Goal: Transaction & Acquisition: Subscribe to service/newsletter

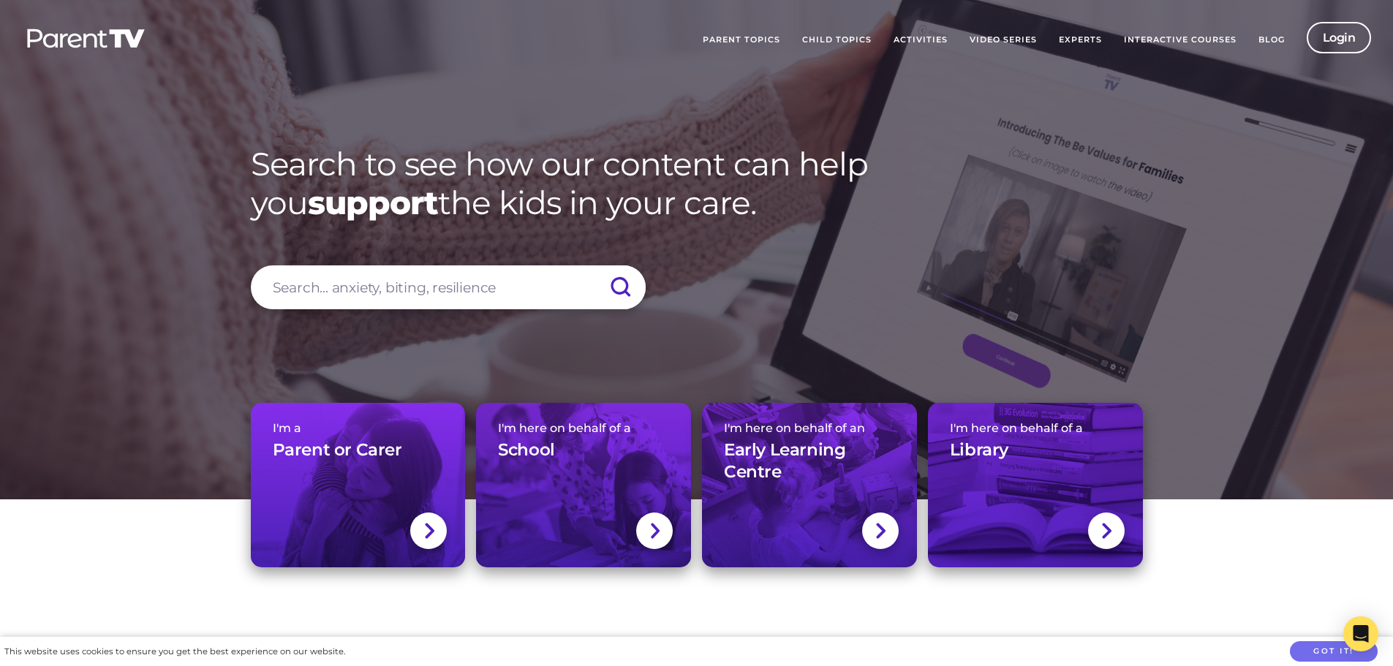
click at [1015, 41] on link "Video Series" at bounding box center [1002, 40] width 89 height 37
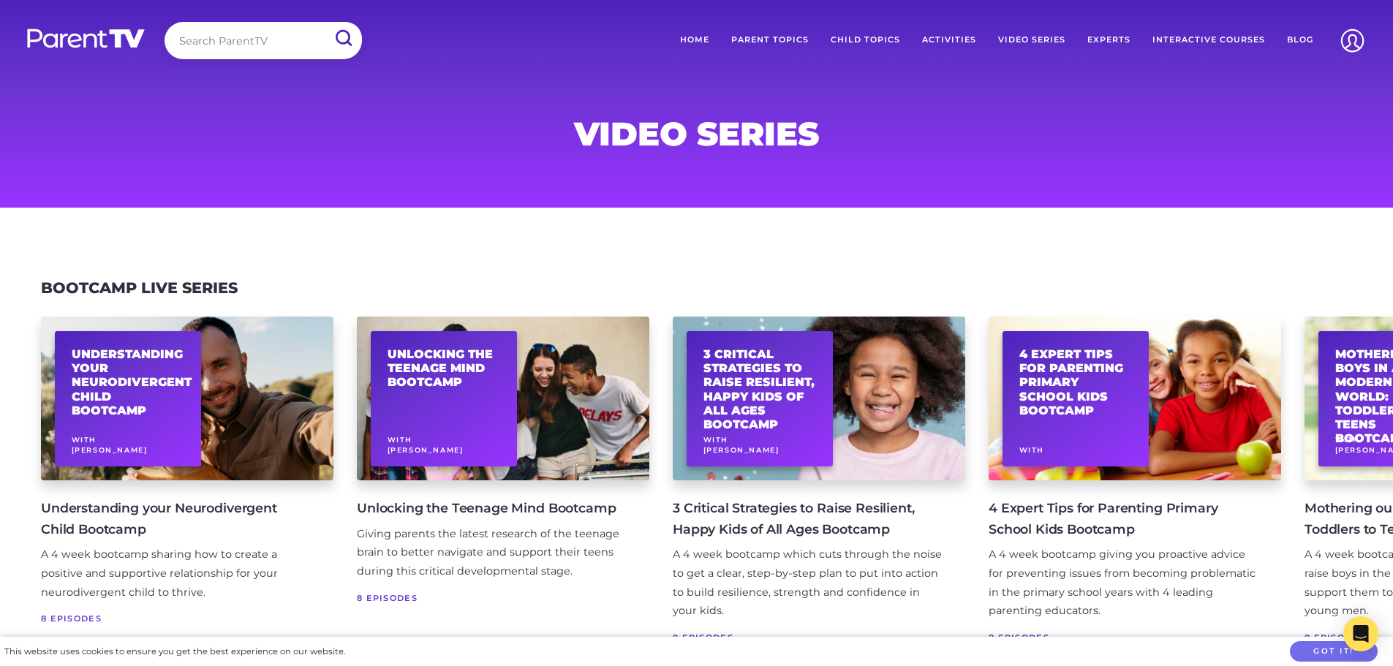
click at [86, 517] on h4 "Understanding your Neurodivergent Child Bootcamp" at bounding box center [175, 518] width 269 height 41
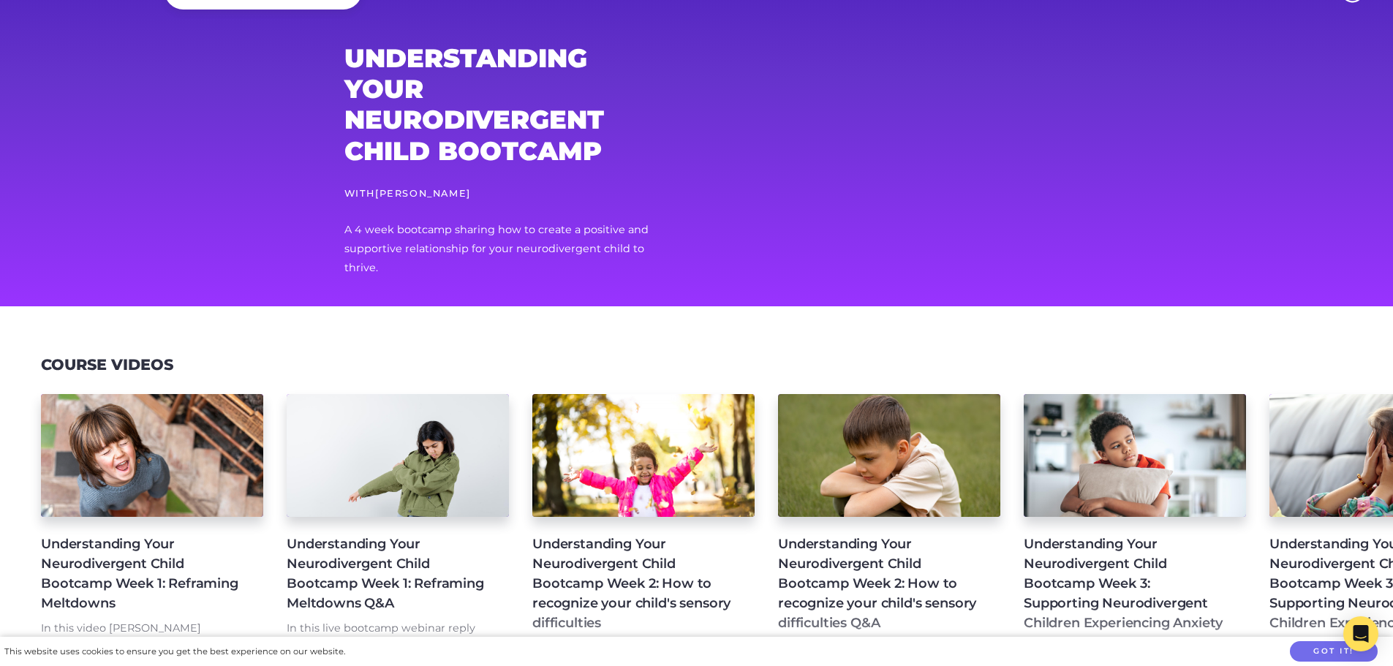
scroll to position [146, 0]
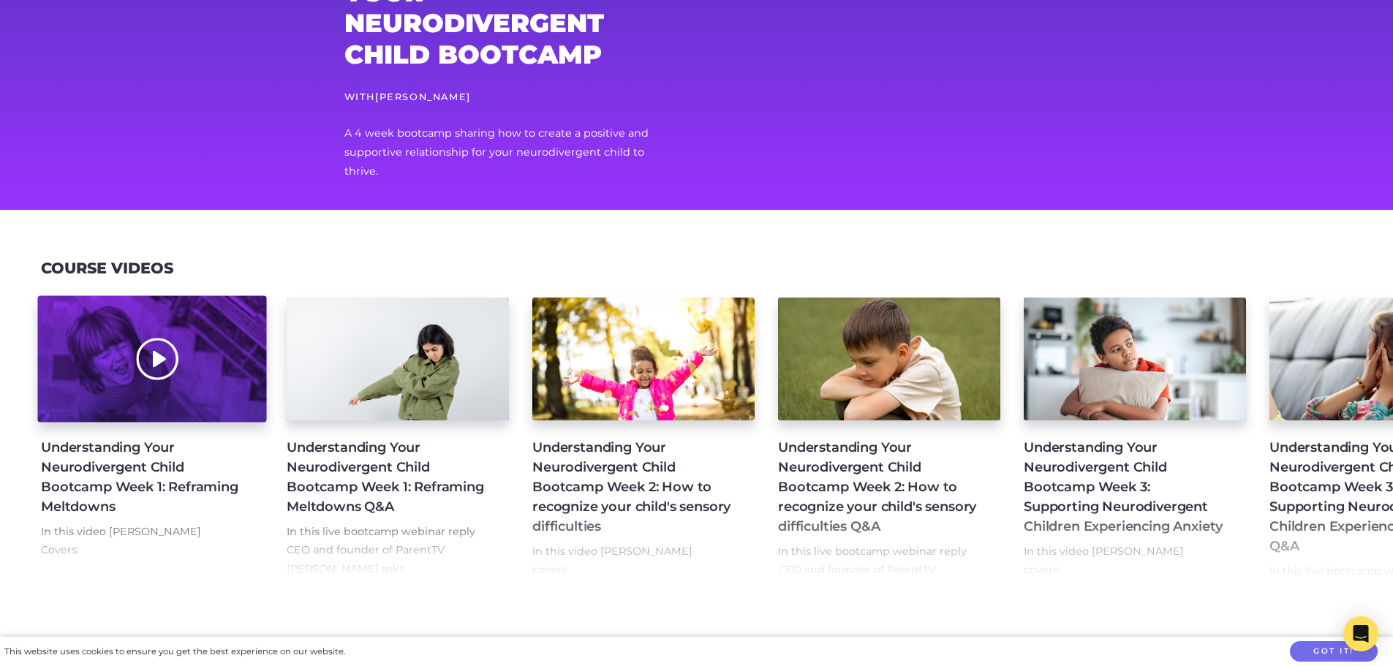
click at [127, 403] on div at bounding box center [151, 358] width 229 height 126
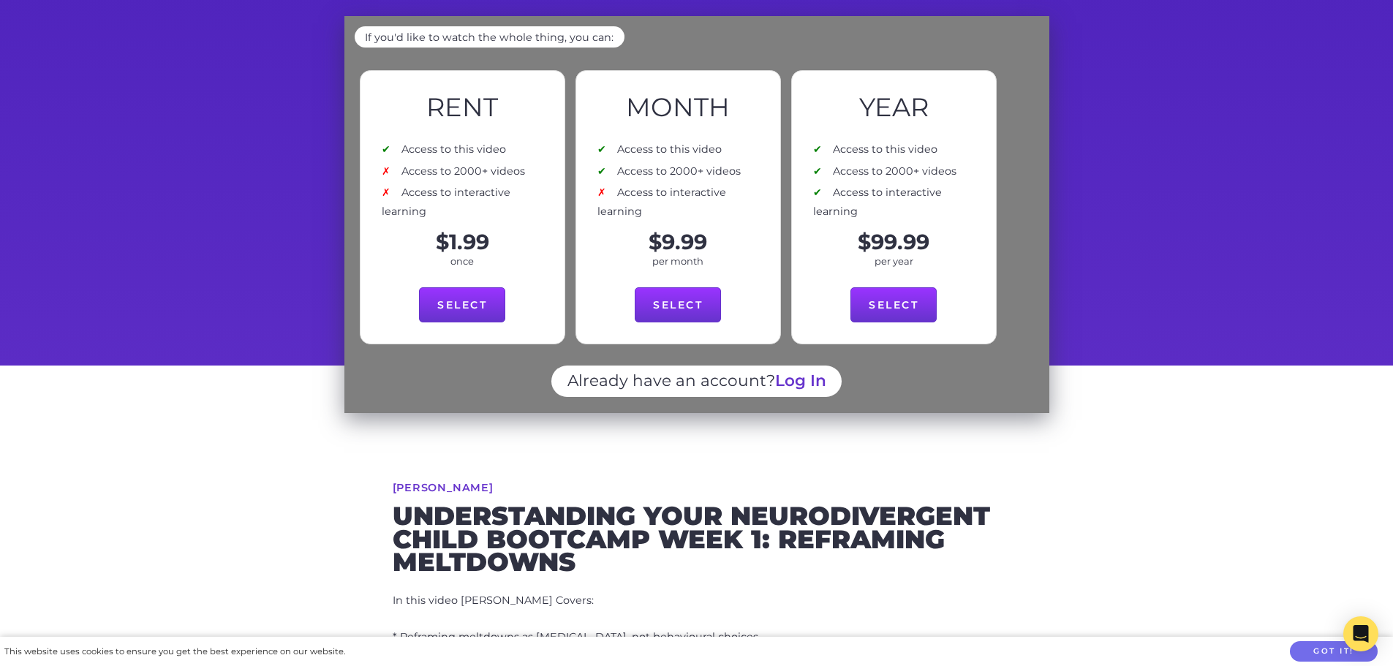
scroll to position [146, 0]
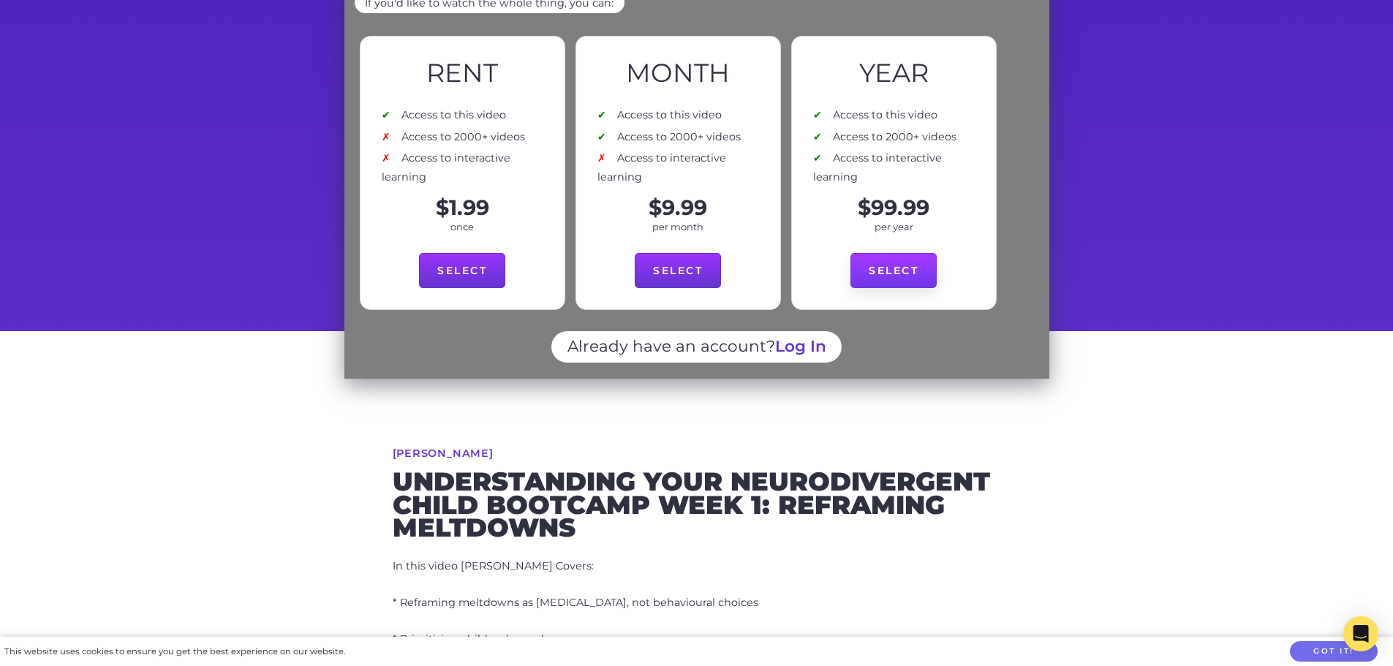
click at [892, 259] on link "Select" at bounding box center [893, 270] width 86 height 35
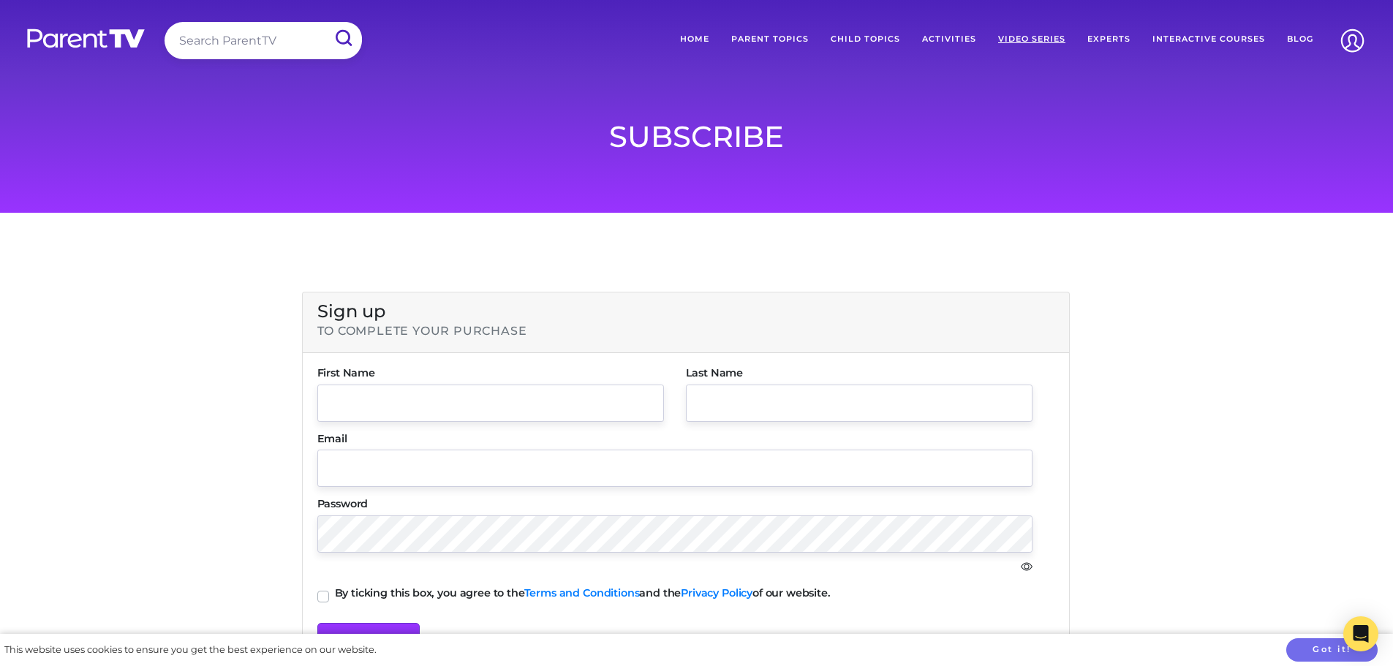
click at [1031, 37] on link "Video Series" at bounding box center [1031, 39] width 89 height 34
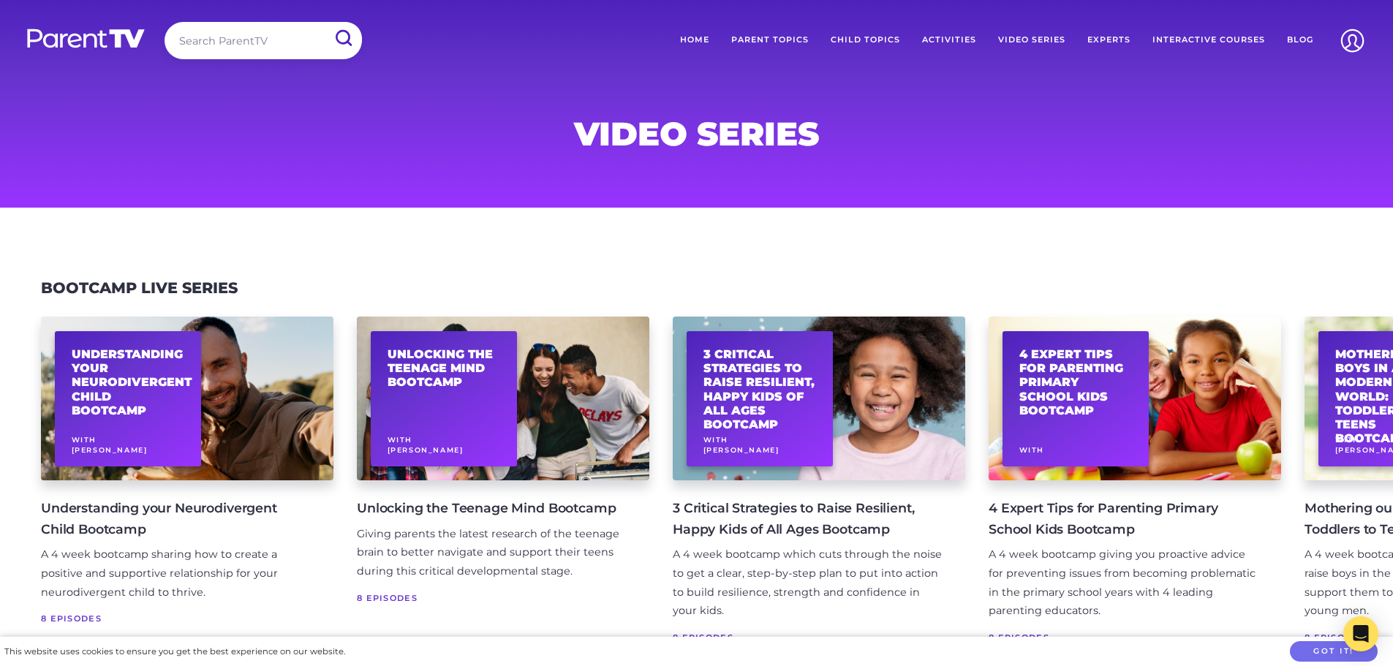
click at [1037, 38] on link "Video Series" at bounding box center [1031, 40] width 89 height 37
click at [96, 39] on img at bounding box center [86, 38] width 121 height 21
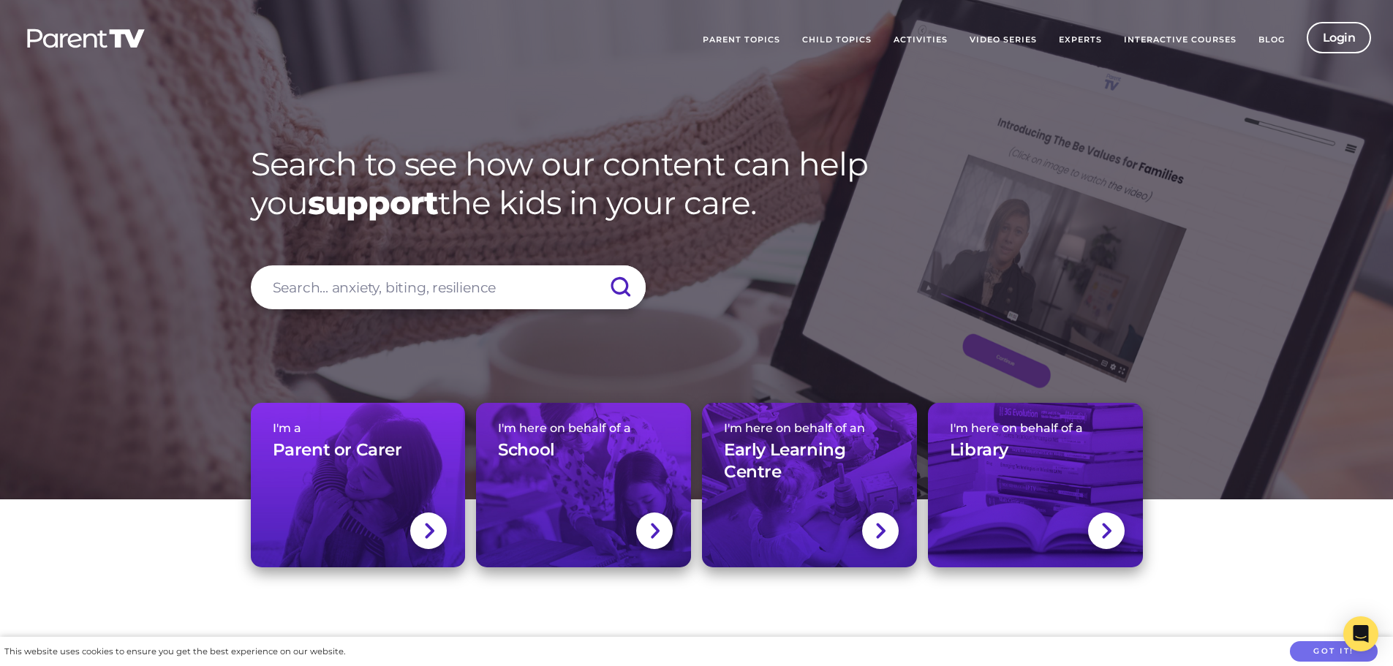
click at [1005, 35] on link "Video Series" at bounding box center [1002, 40] width 89 height 37
